Goal: Task Accomplishment & Management: Manage account settings

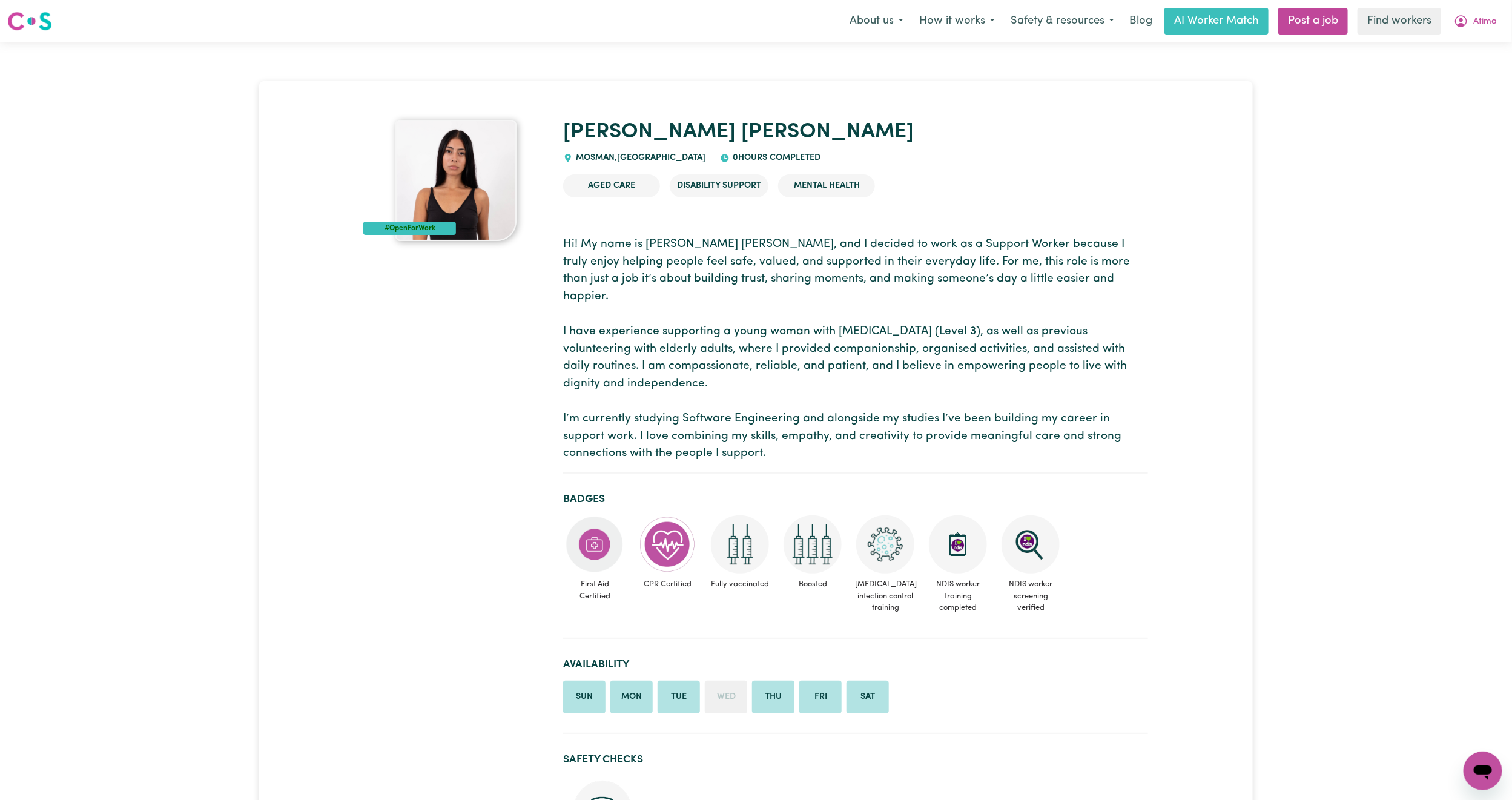
click at [465, 189] on img at bounding box center [456, 181] width 121 height 121
click at [1467, 19] on icon "My Account" at bounding box center [1461, 21] width 14 height 14
click at [1455, 70] on link "Logout" at bounding box center [1456, 70] width 96 height 23
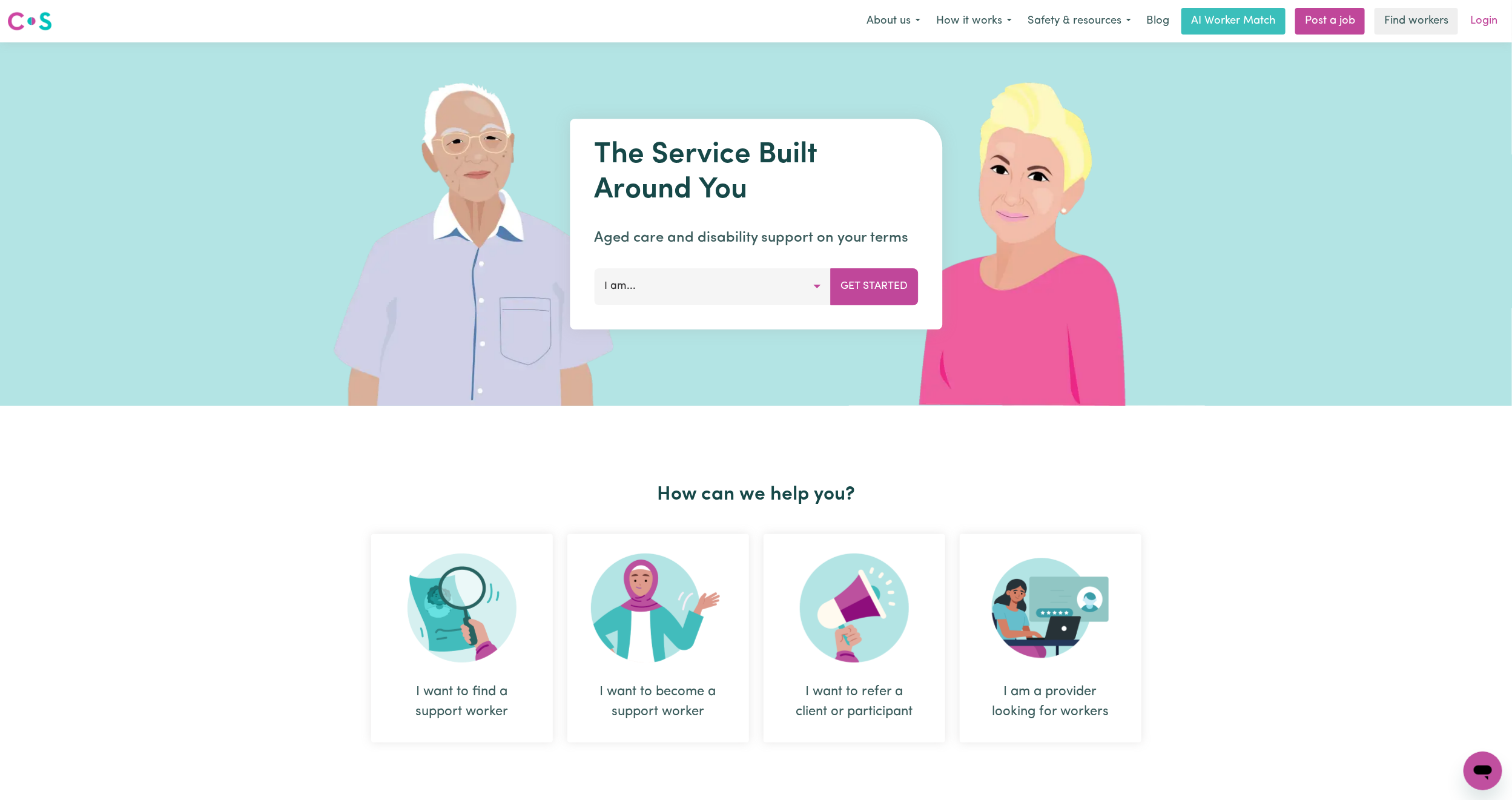
click at [1490, 24] on link "Login" at bounding box center [1484, 21] width 42 height 27
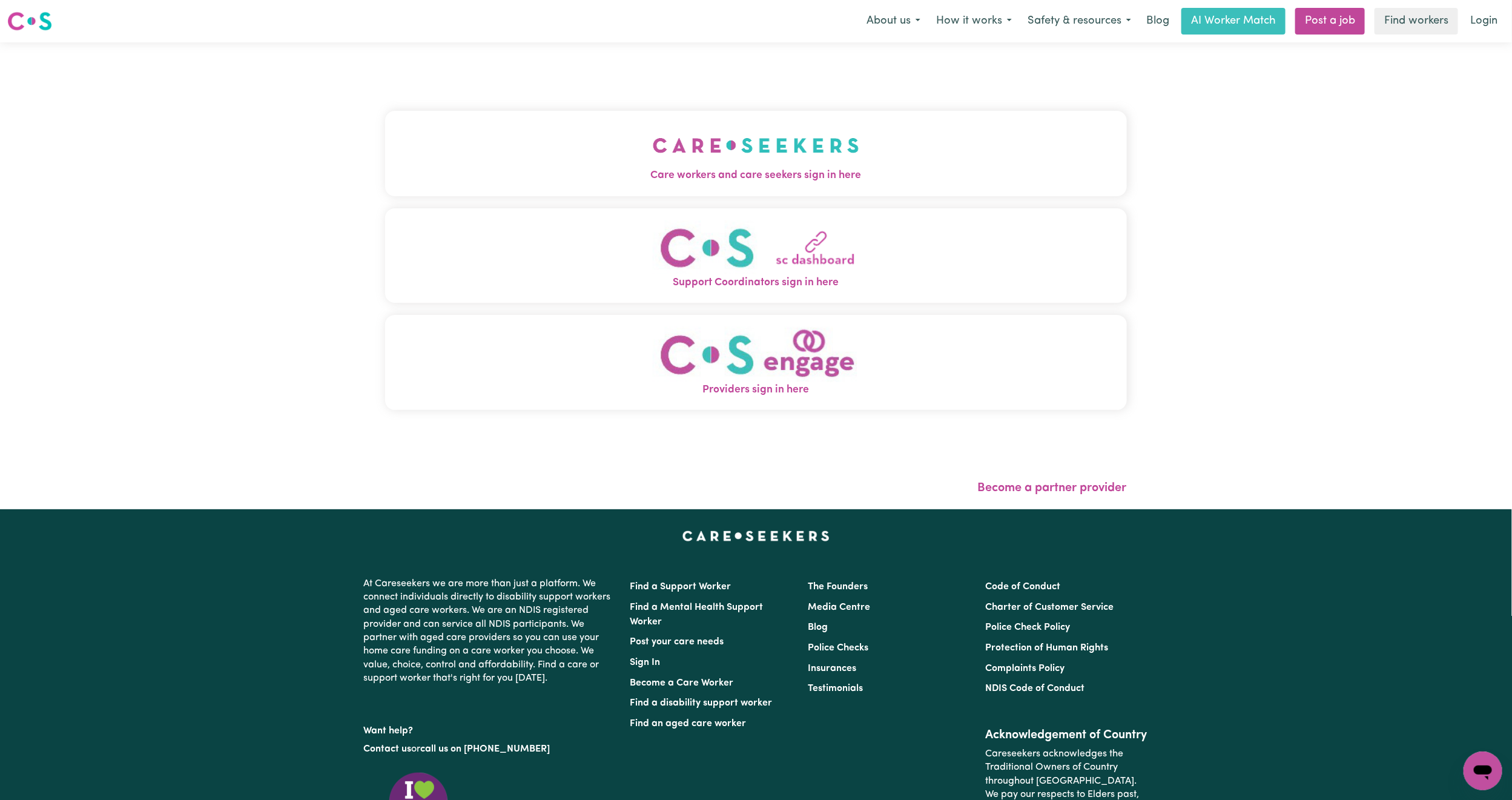
click at [524, 181] on span "Care workers and care seekers sign in here" at bounding box center [756, 176] width 742 height 16
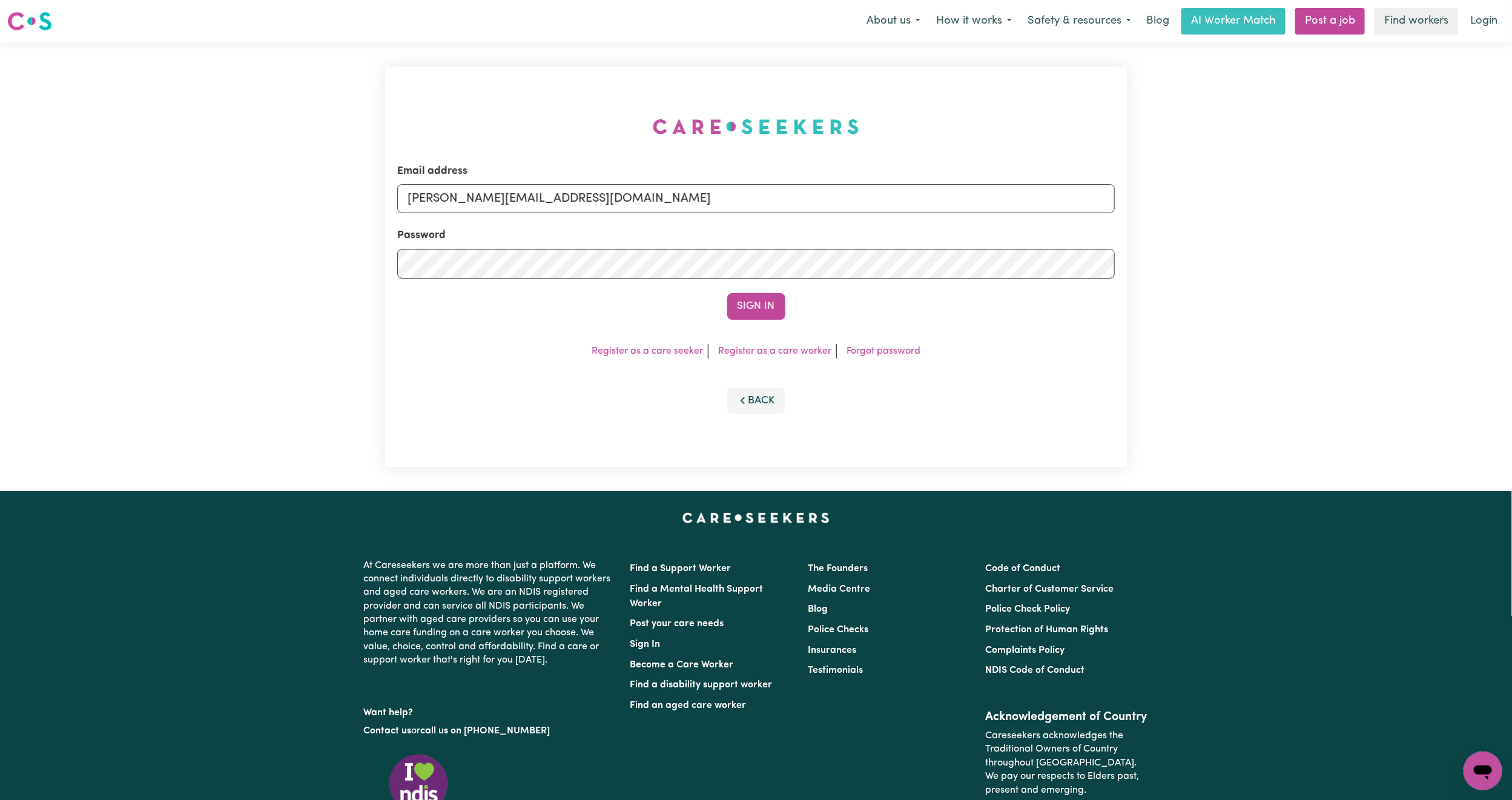
click at [524, 181] on div "Email address [PERSON_NAME][EMAIL_ADDRESS][DOMAIN_NAME]" at bounding box center [756, 188] width 717 height 50
drag, startPoint x: 453, startPoint y: 212, endPoint x: 462, endPoint y: 211, distance: 9.1
click at [453, 212] on input "[PERSON_NAME][EMAIL_ADDRESS][DOMAIN_NAME]" at bounding box center [756, 199] width 717 height 29
drag, startPoint x: 468, startPoint y: 194, endPoint x: 932, endPoint y: 241, distance: 466.4
click at [932, 241] on form "Email address [EMAIL_ADDRESS][PERSON_NAME][DOMAIN_NAME] Password Sign In" at bounding box center [756, 241] width 717 height 156
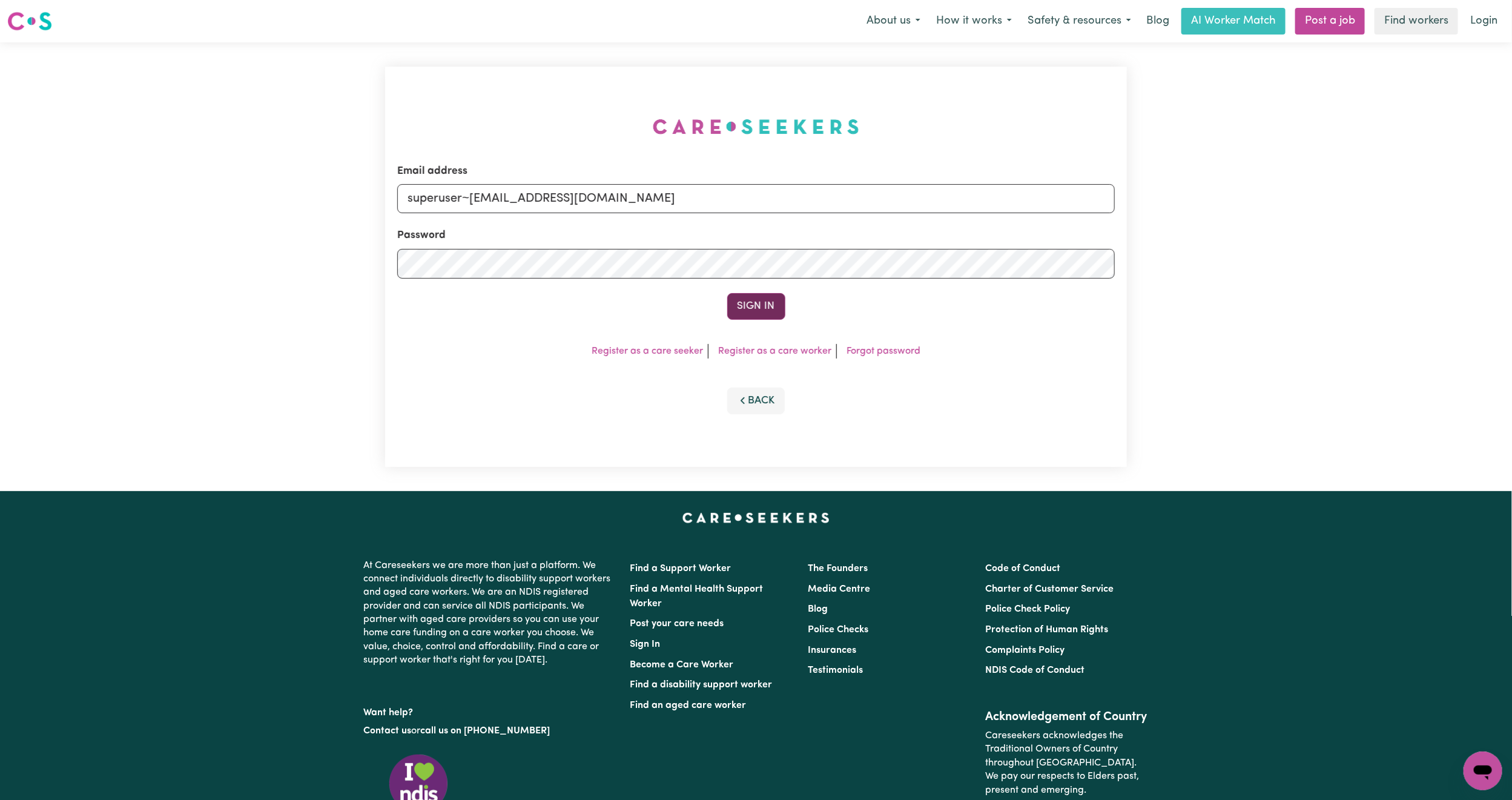
type input "superuser~[EMAIL_ADDRESS][DOMAIN_NAME]"
click at [760, 302] on button "Sign In" at bounding box center [756, 306] width 58 height 27
